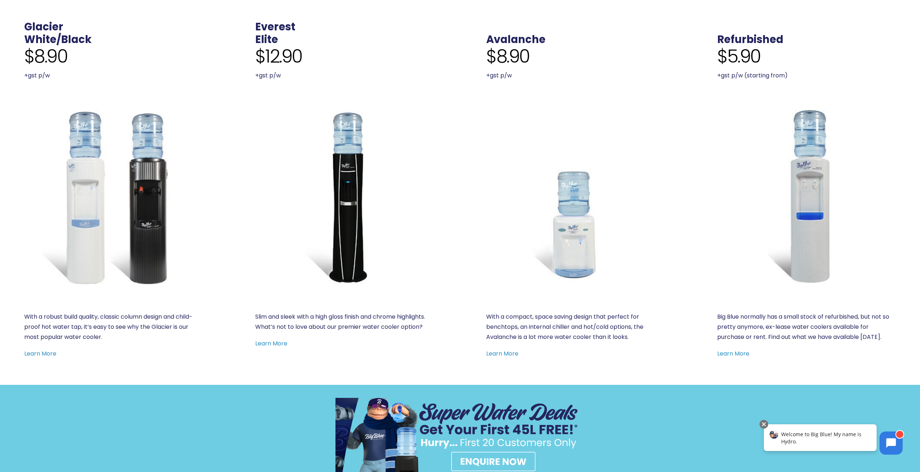
scroll to position [470, 0]
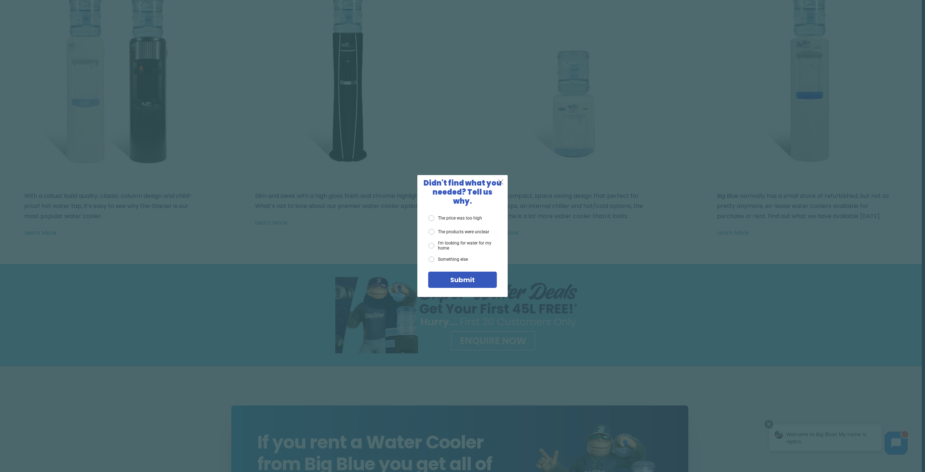
click at [503, 186] on span "X" at bounding box center [501, 181] width 7 height 9
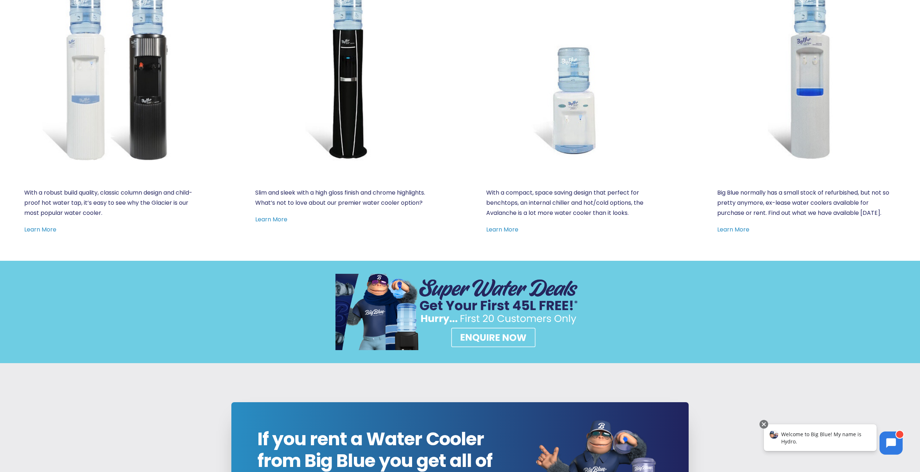
scroll to position [0, 0]
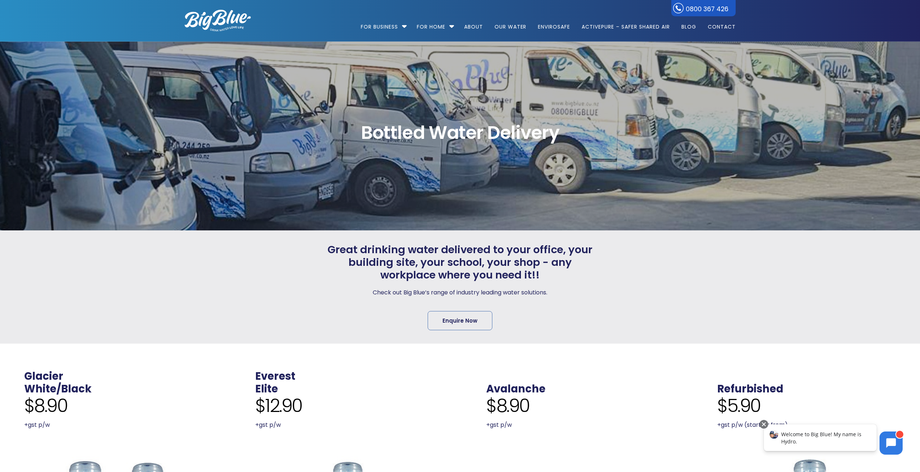
drag, startPoint x: 687, startPoint y: 308, endPoint x: 691, endPoint y: 90, distance: 217.6
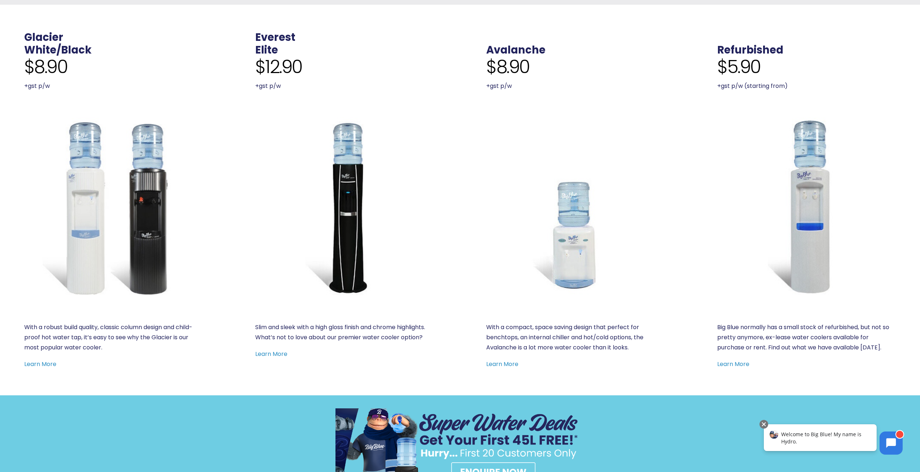
scroll to position [361, 0]
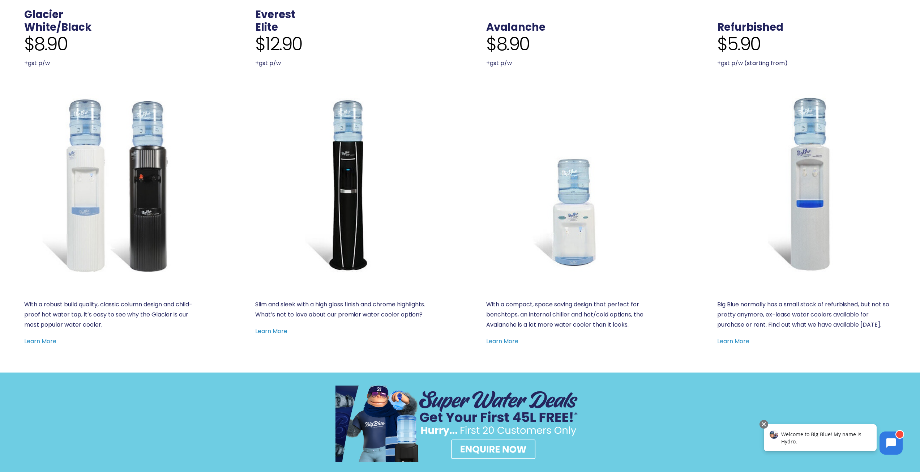
click at [146, 180] on img at bounding box center [113, 183] width 179 height 179
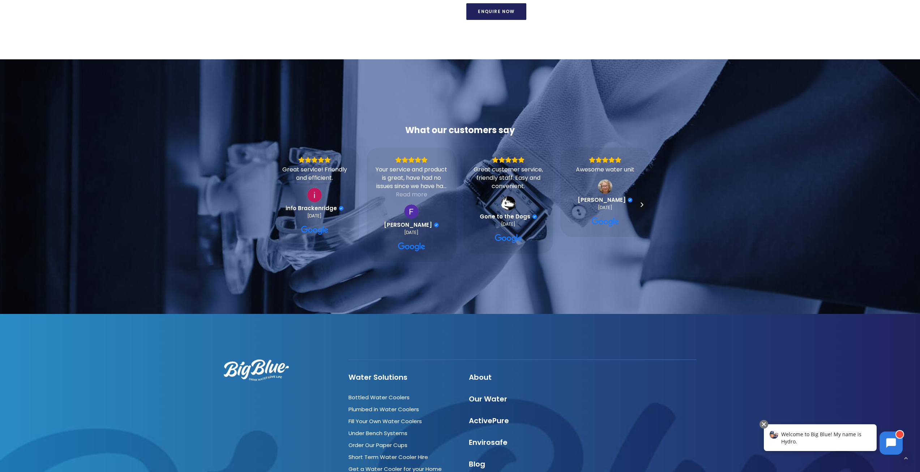
scroll to position [793, 0]
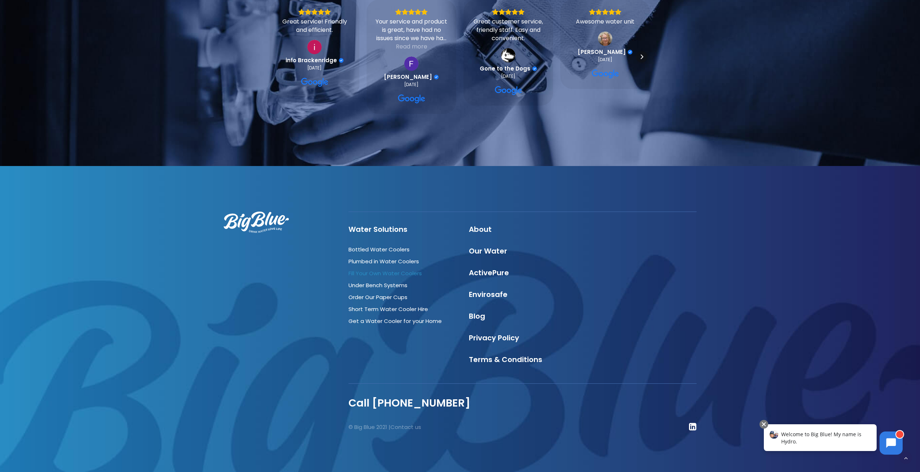
click at [379, 274] on link "Fill Your Own Water Coolers" at bounding box center [384, 273] width 73 height 8
